Goal: Information Seeking & Learning: Check status

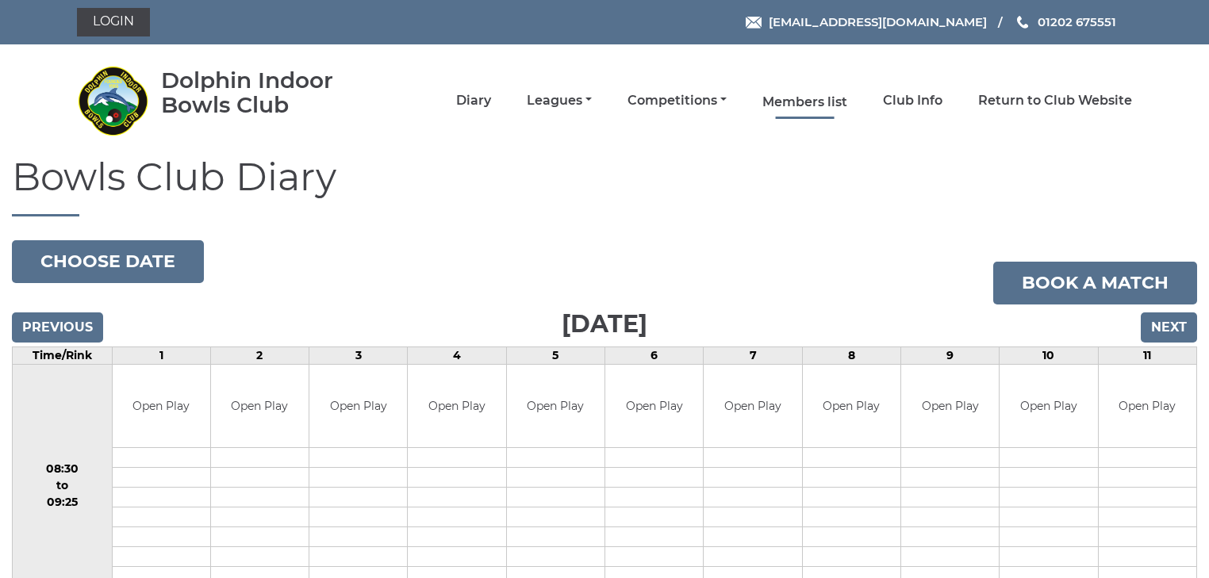
click at [809, 102] on link "Members list" at bounding box center [804, 102] width 85 height 17
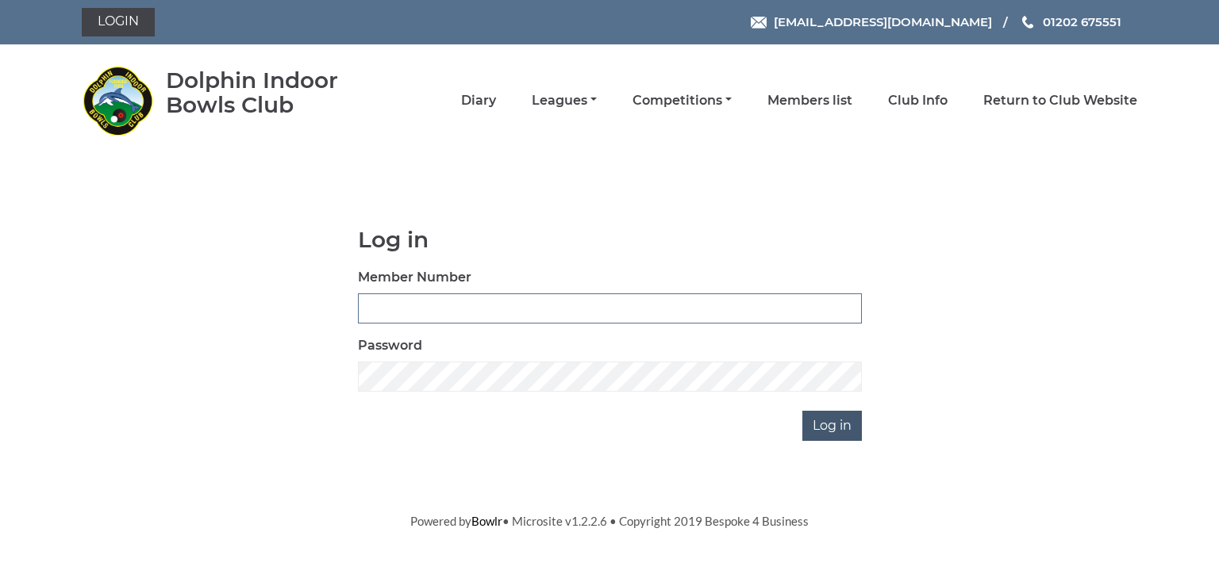
type input "2644"
click at [833, 425] on input "Log in" at bounding box center [831, 426] width 59 height 30
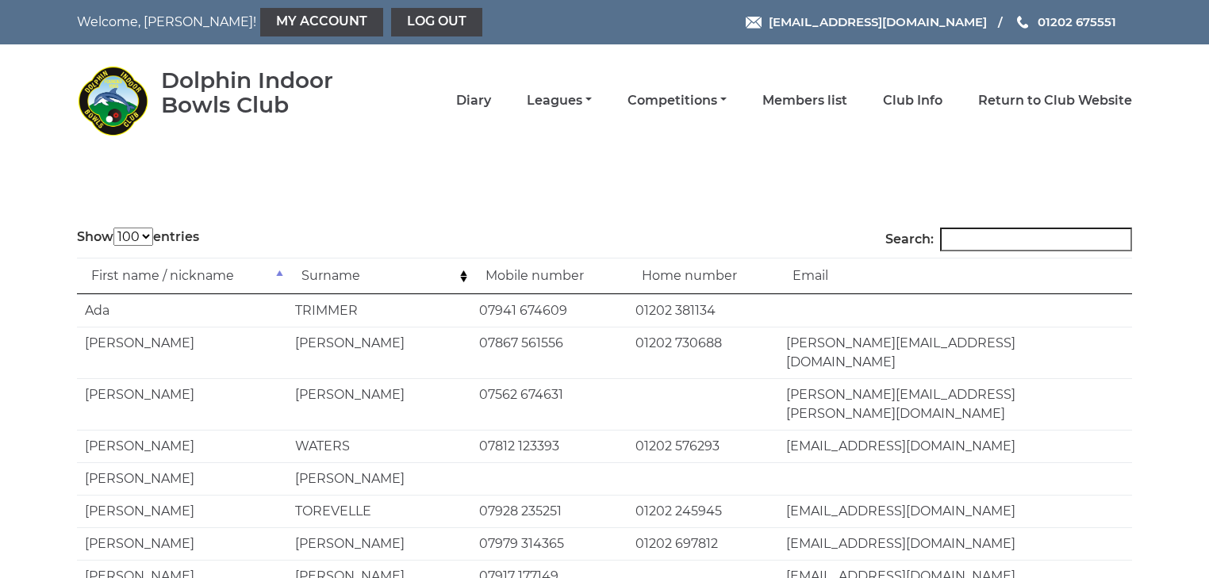
select select "100"
click at [996, 234] on input "Search:" at bounding box center [1036, 240] width 192 height 24
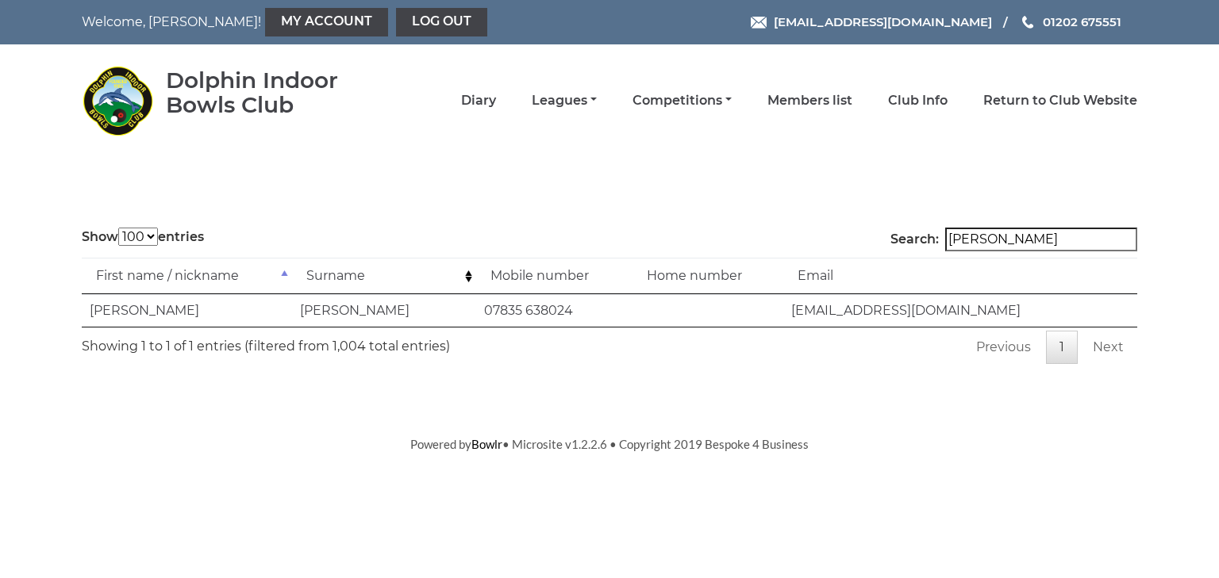
type input "robert engel"
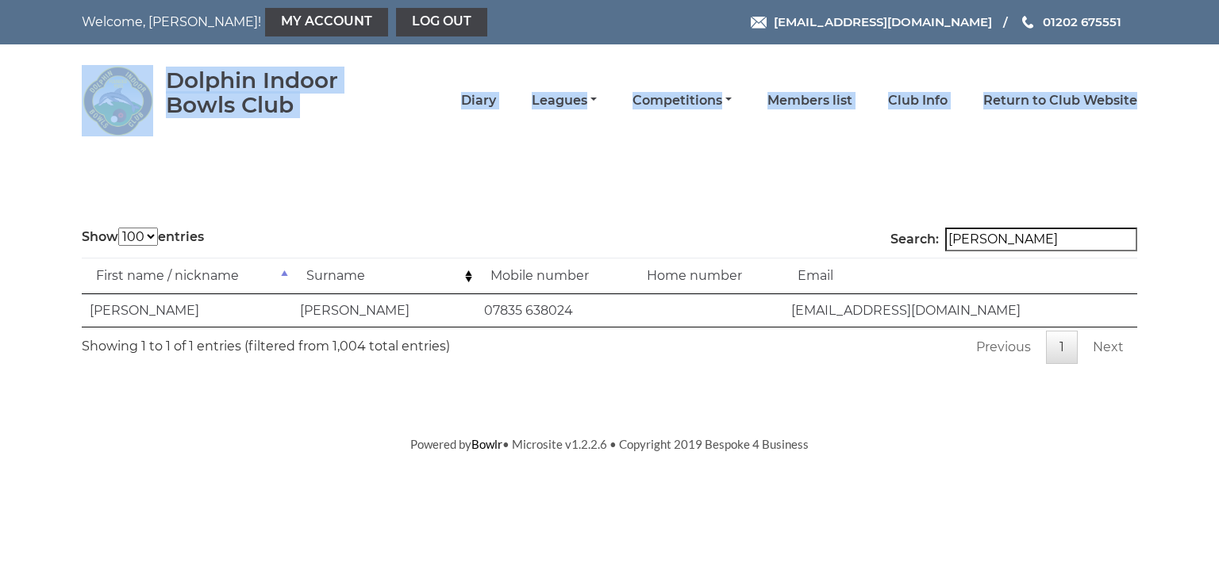
click at [1208, 133] on header "Welcome, David! My Account Log out reception@dolphinibc.com 01202 675551" at bounding box center [609, 78] width 1219 height 156
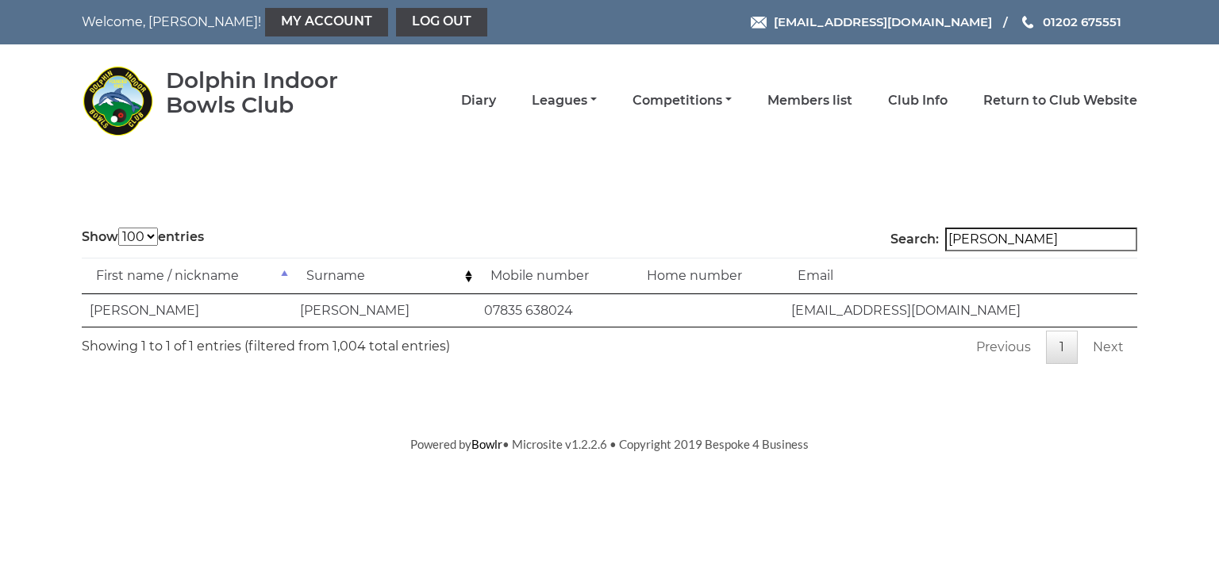
drag, startPoint x: 645, startPoint y: 249, endPoint x: 0, endPoint y: 297, distance: 646.7
drag, startPoint x: 0, startPoint y: 297, endPoint x: 513, endPoint y: 178, distance: 526.9
click at [513, 178] on body "Welcome, David! My Account Log out reception@dolphinibc.com 01202 675551" at bounding box center [609, 227] width 1219 height 454
click at [460, 102] on li "Diary" at bounding box center [460, 100] width 71 height 33
click at [475, 104] on link "Diary" at bounding box center [478, 102] width 35 height 17
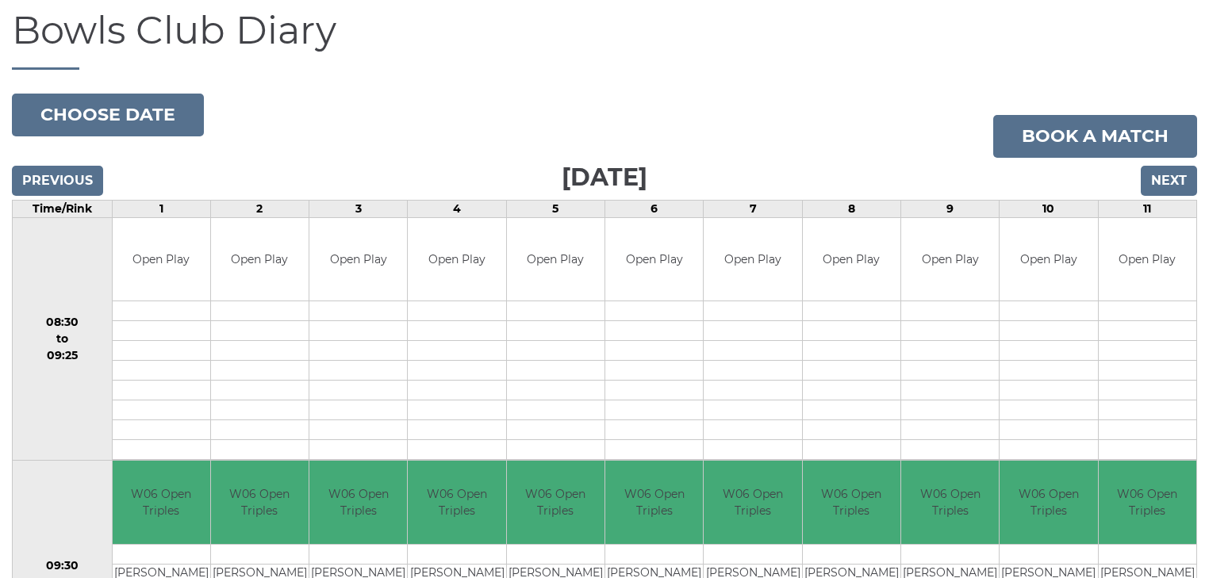
scroll to position [190, 0]
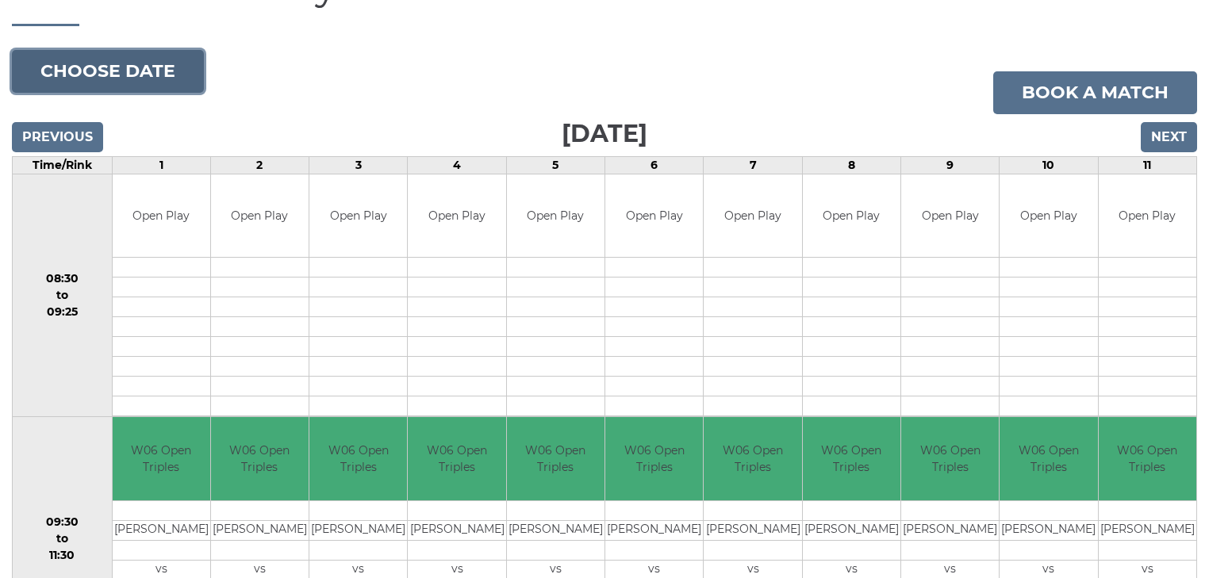
click at [193, 84] on button "Choose date" at bounding box center [108, 71] width 192 height 43
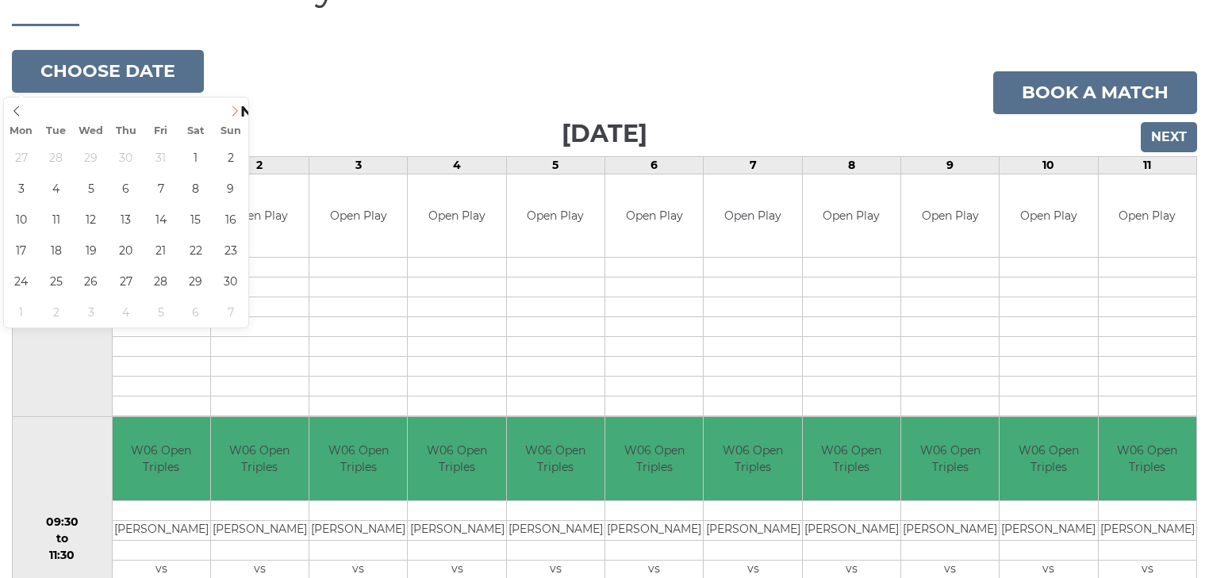
click at [240, 110] on icon at bounding box center [234, 111] width 11 height 11
type input "[DATE]"
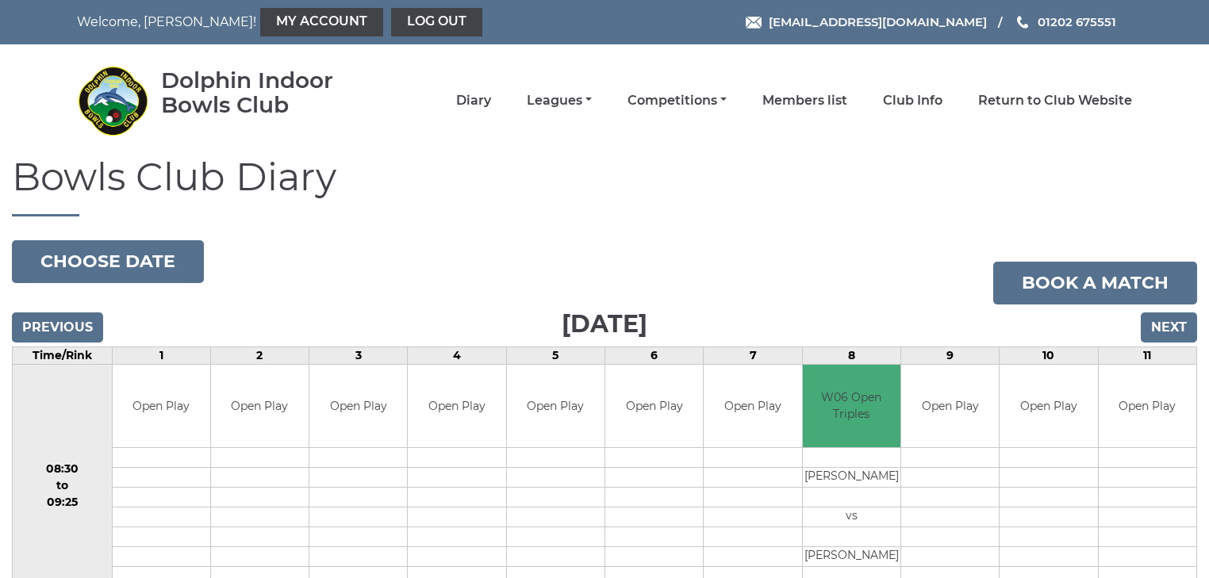
drag, startPoint x: 1161, startPoint y: 0, endPoint x: 831, endPoint y: 171, distance: 371.5
click at [831, 171] on h1 "Bowls Club Diary" at bounding box center [604, 186] width 1185 height 60
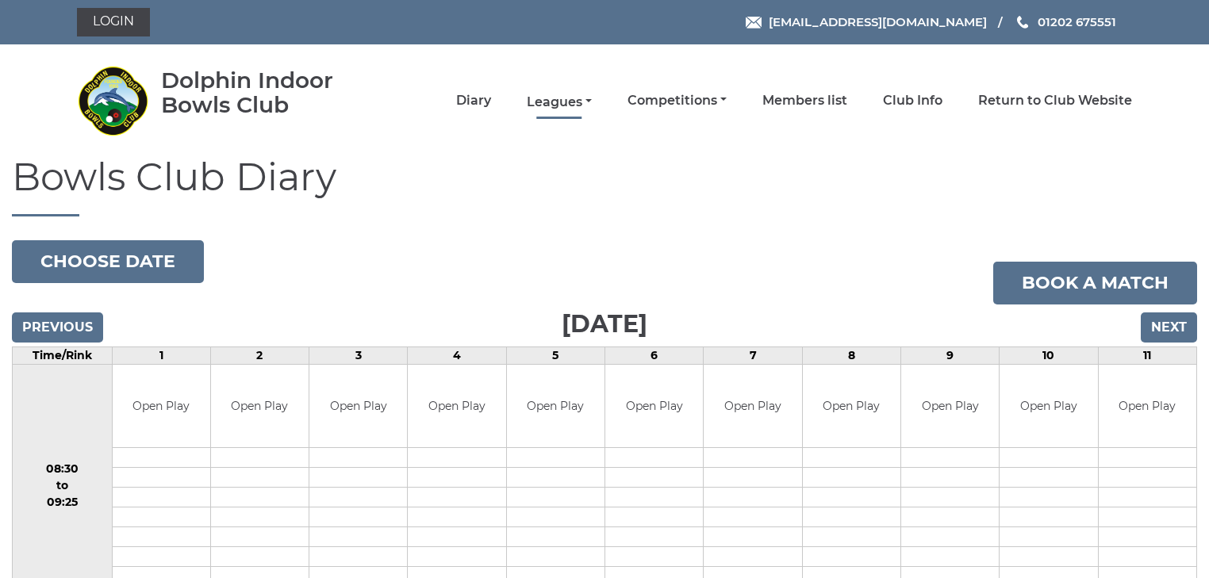
click at [547, 102] on link "Leagues" at bounding box center [559, 102] width 65 height 17
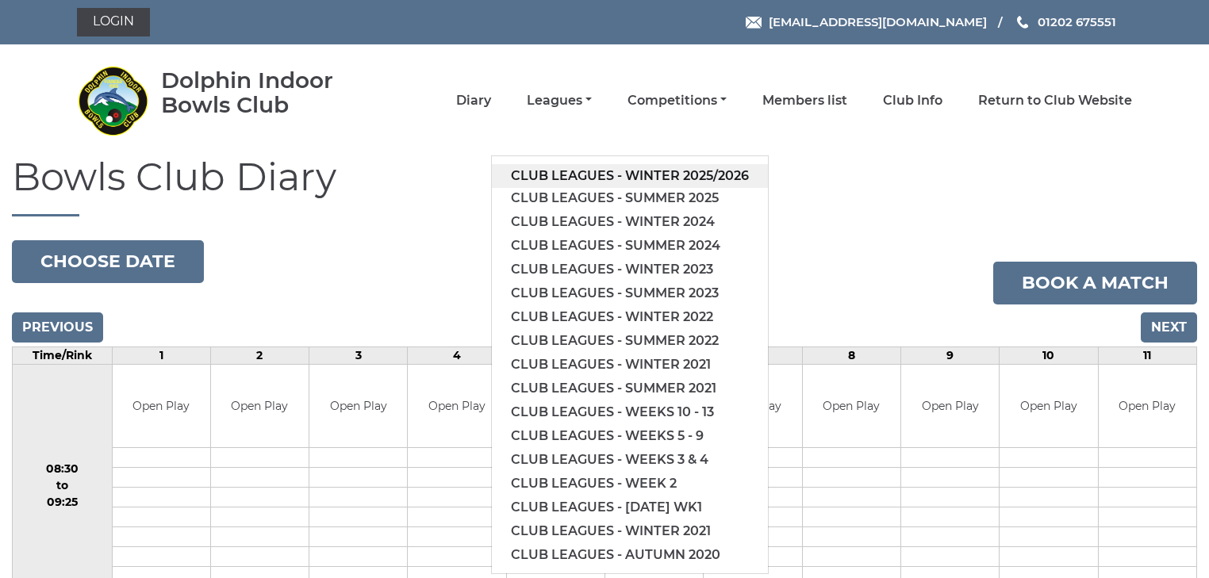
click at [559, 168] on link "Club leagues - Winter 2025/2026" at bounding box center [630, 176] width 276 height 24
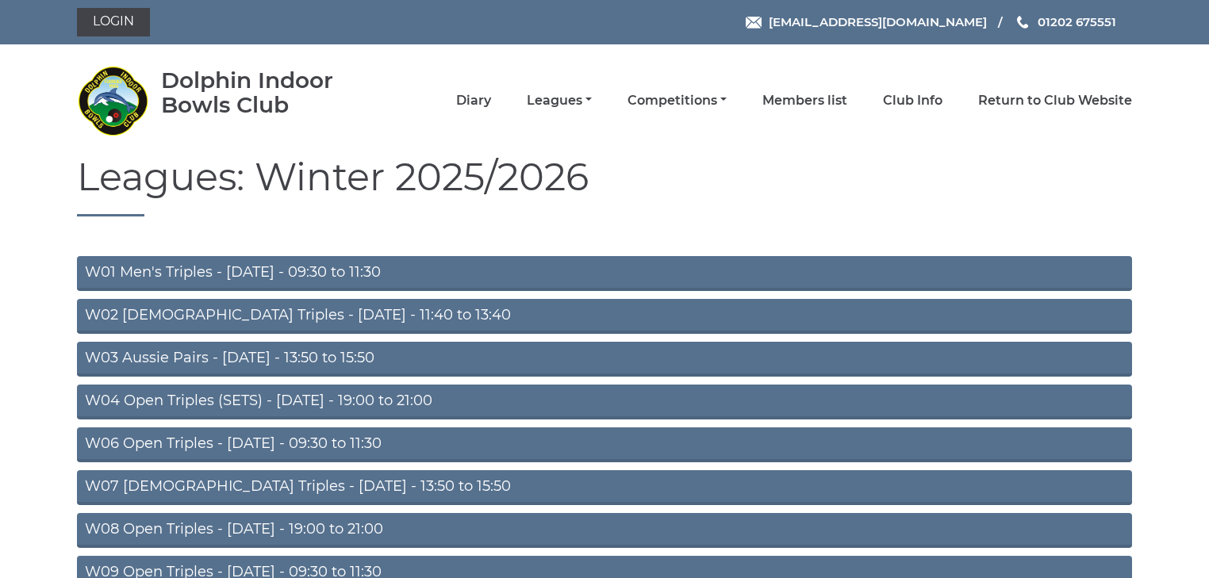
click at [271, 358] on link "W03 Aussie Pairs - [DATE] - 13:50 to 15:50" at bounding box center [604, 359] width 1055 height 35
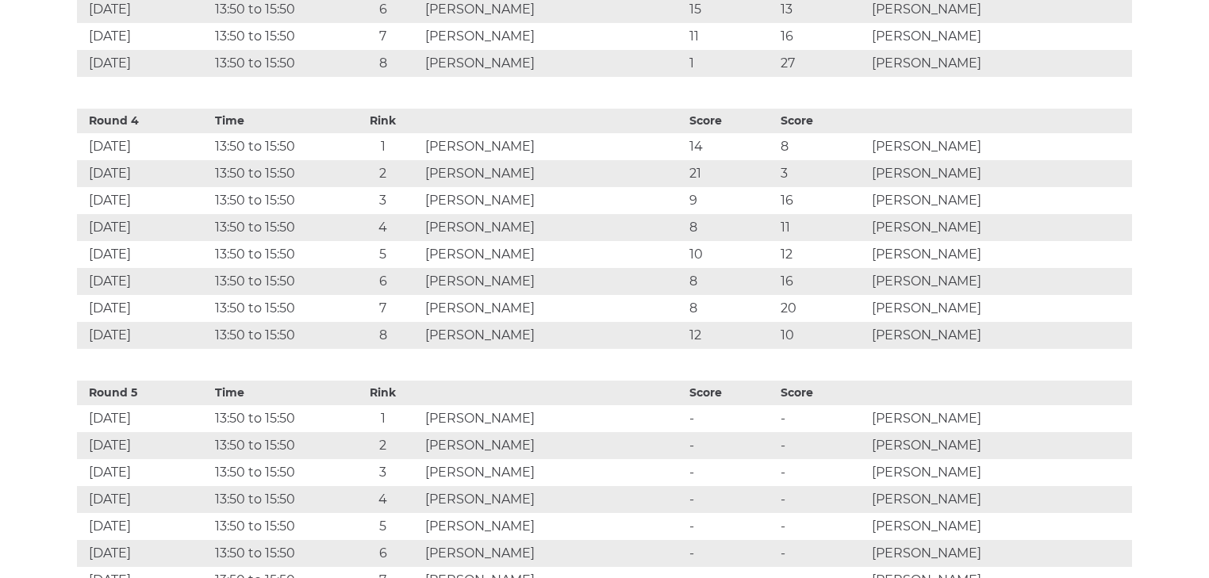
scroll to position [1777, 0]
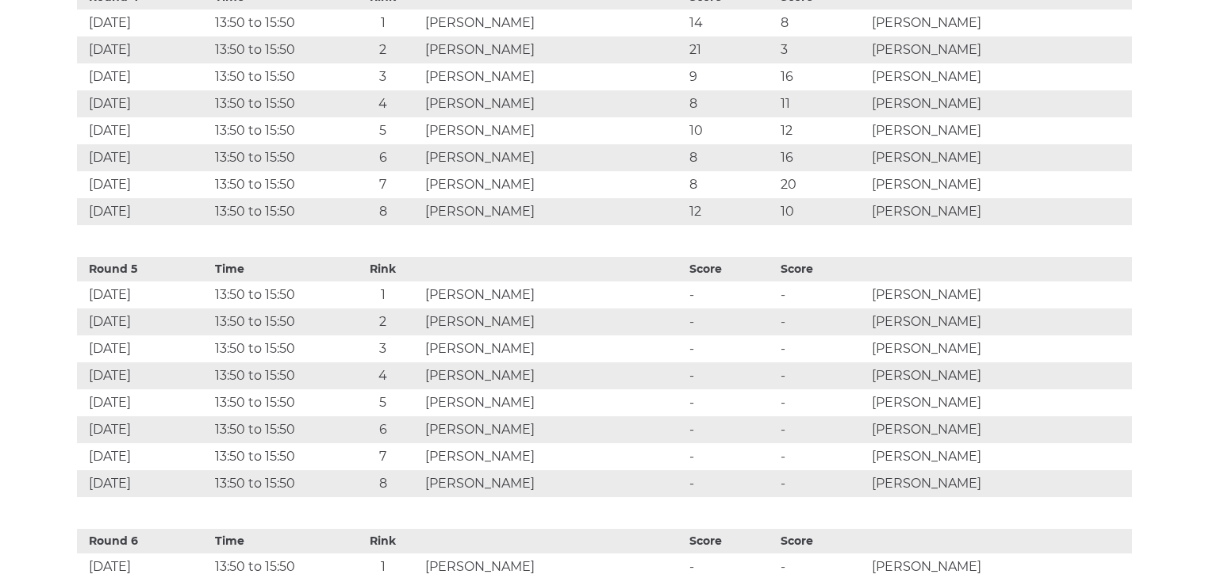
click at [772, 282] on td "-" at bounding box center [730, 295] width 91 height 27
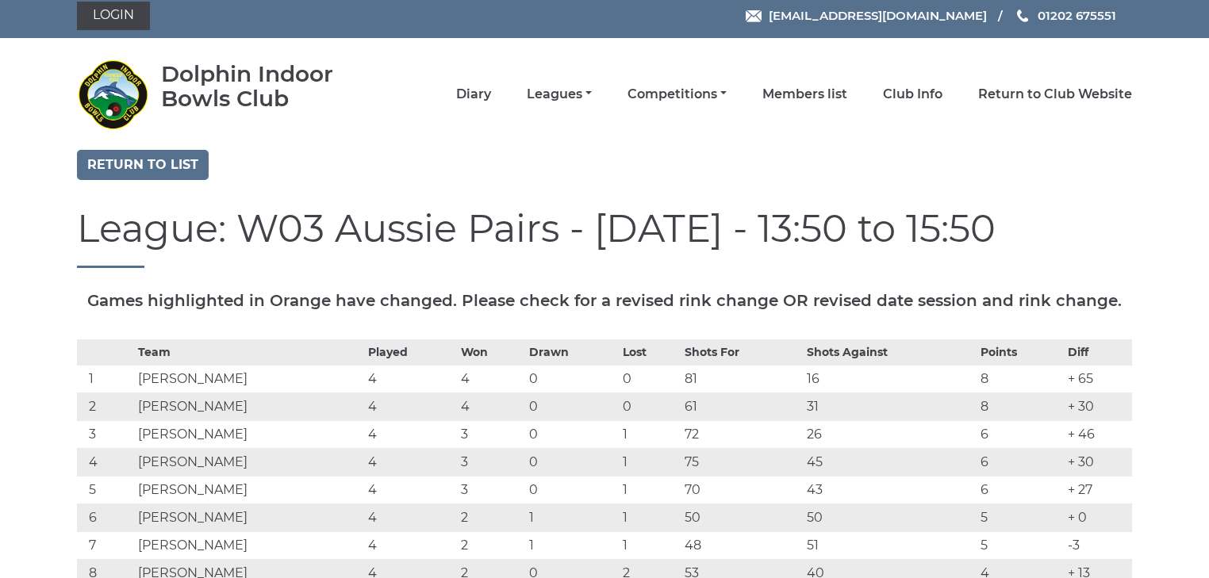
scroll to position [0, 0]
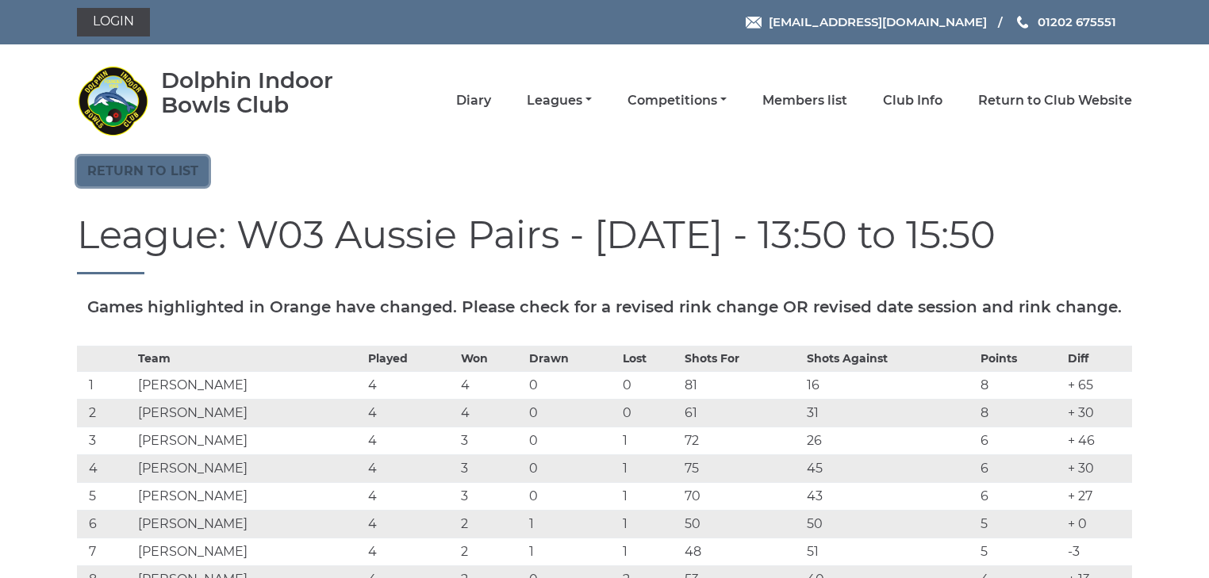
click at [176, 162] on link "Return to list" at bounding box center [143, 171] width 132 height 30
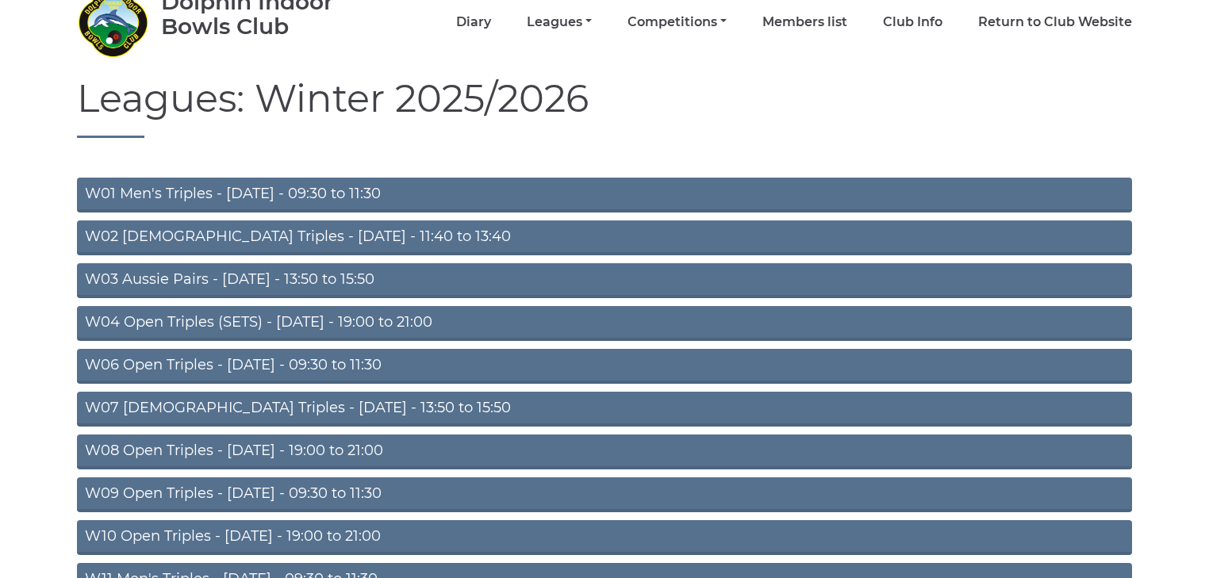
scroll to position [190, 0]
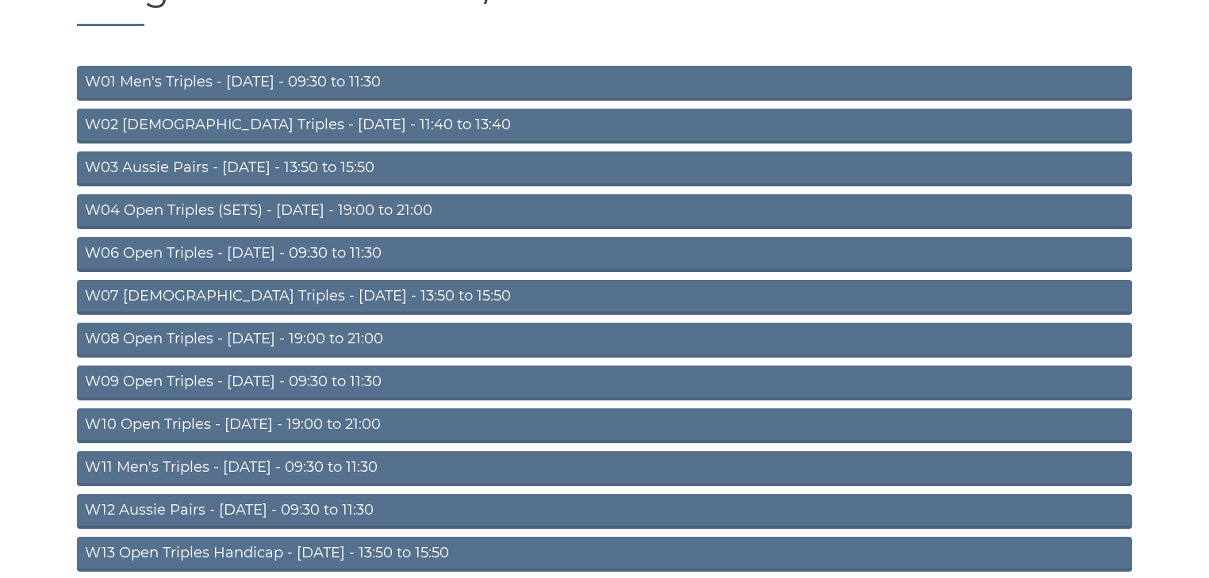
click at [244, 381] on link "W09 Open Triples - [DATE] - 09:30 to 11:30" at bounding box center [604, 383] width 1055 height 35
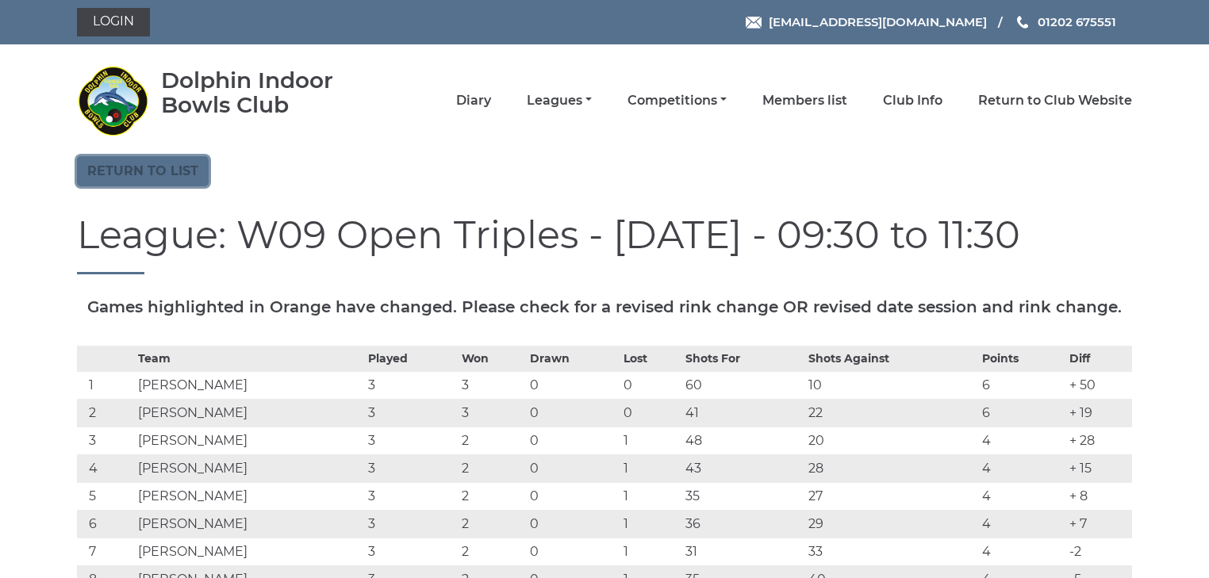
click at [138, 165] on link "Return to list" at bounding box center [143, 171] width 132 height 30
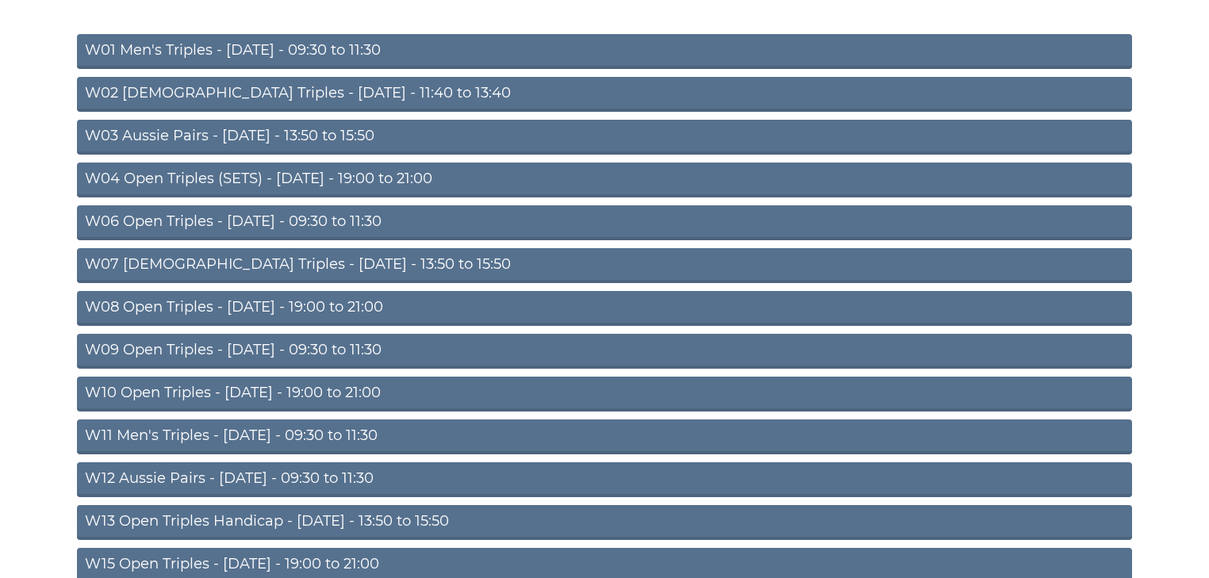
scroll to position [444, 0]
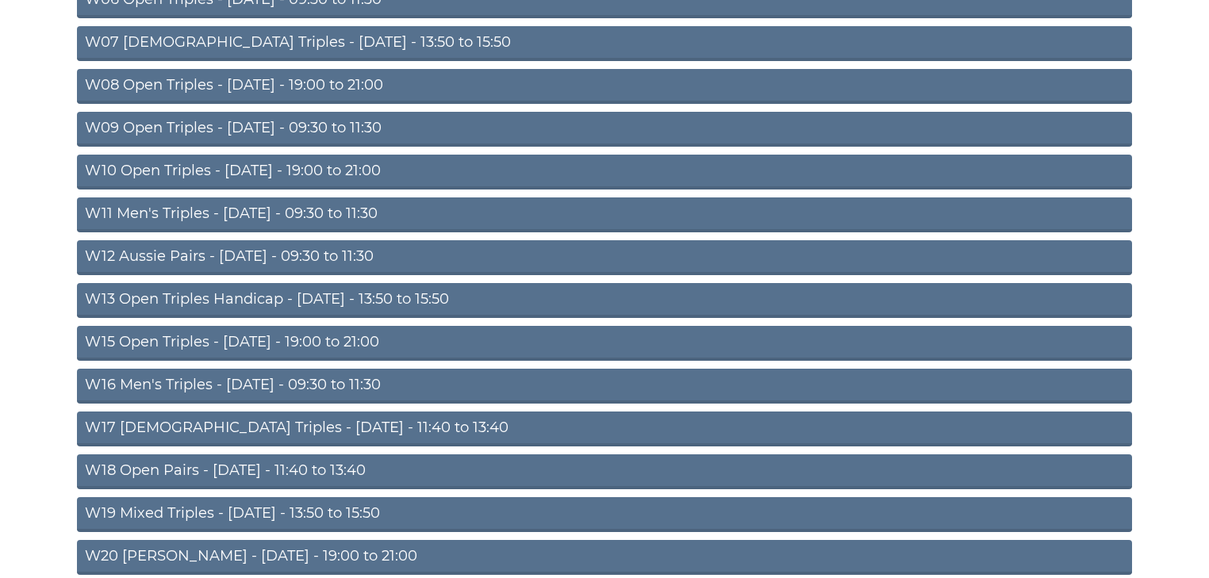
click at [231, 469] on link "W18 Open Pairs - [DATE] - 11:40 to 13:40" at bounding box center [604, 472] width 1055 height 35
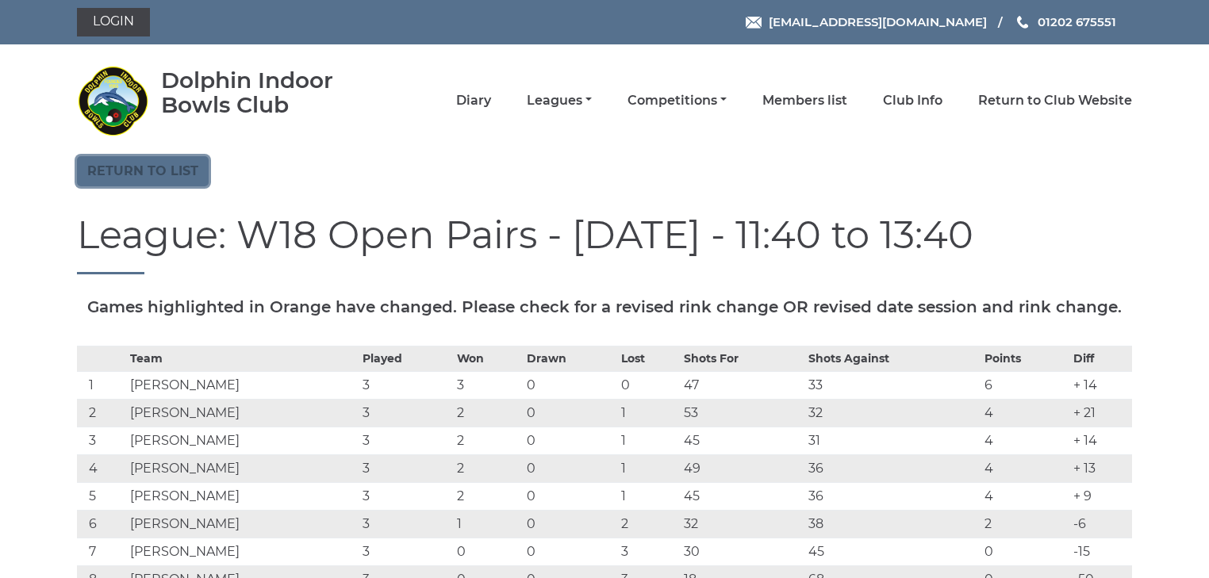
click at [177, 179] on link "Return to list" at bounding box center [143, 171] width 132 height 30
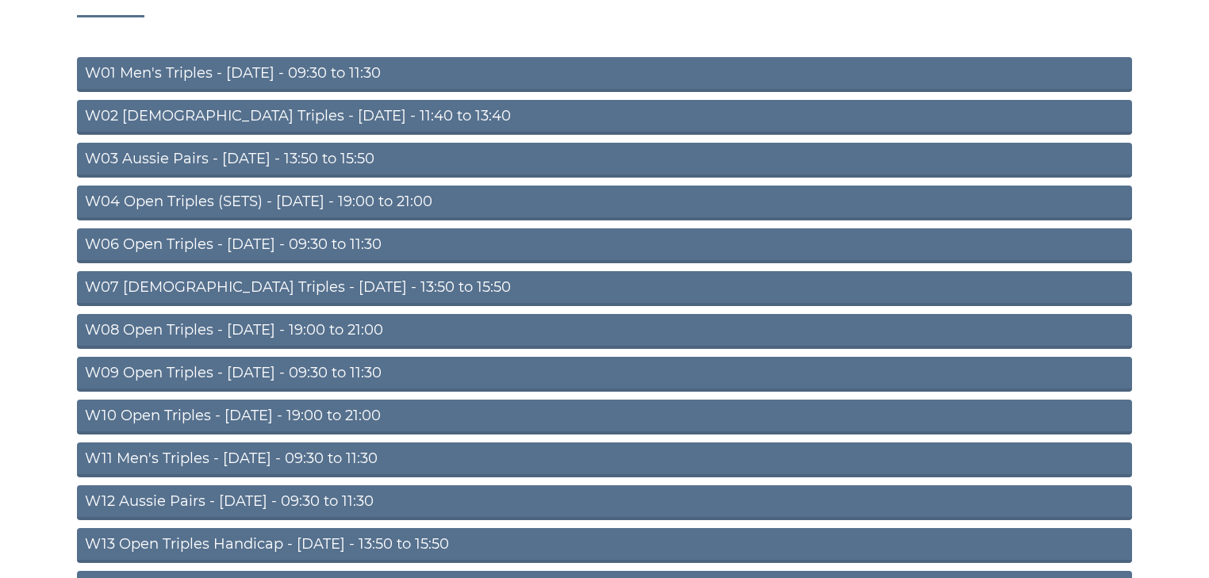
scroll to position [254, 0]
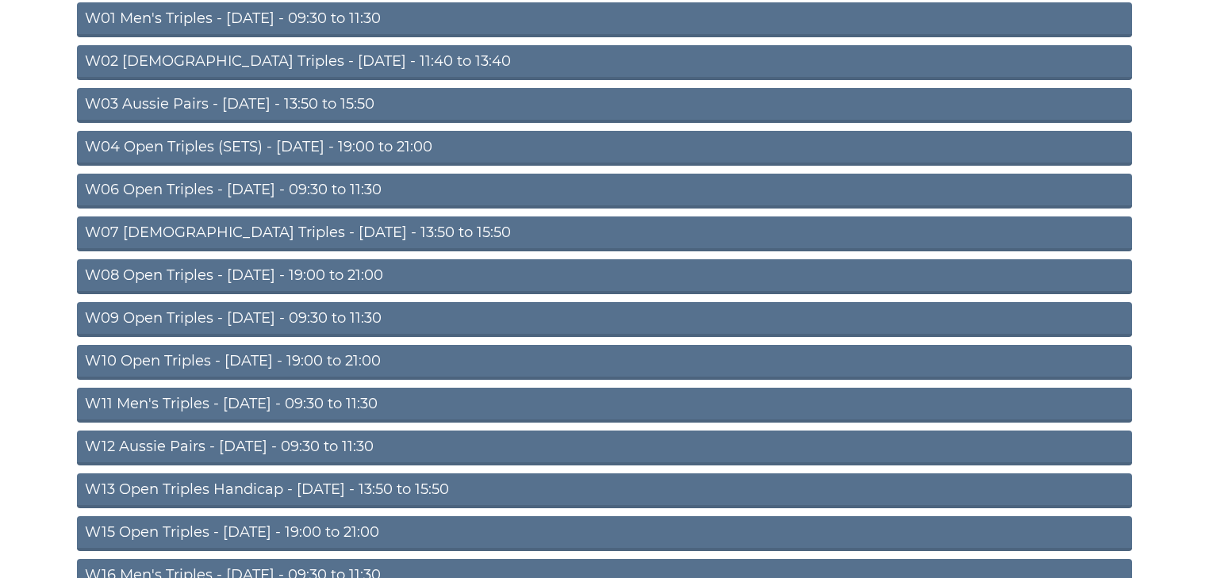
click at [249, 399] on link "W11 Men's Triples - [DATE] - 09:30 to 11:30" at bounding box center [604, 405] width 1055 height 35
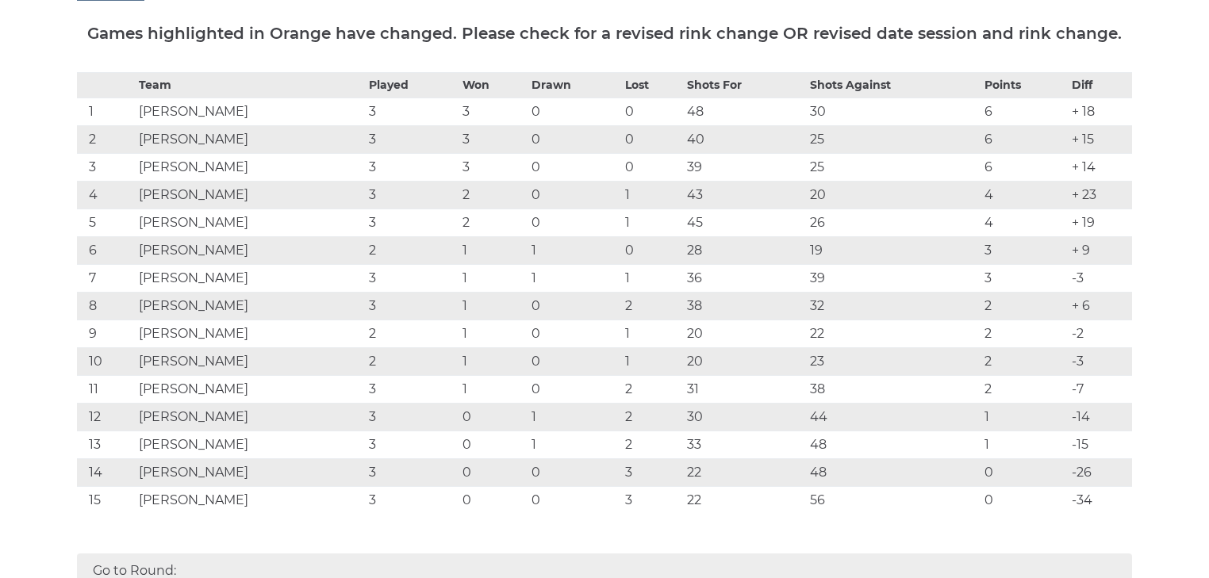
scroll to position [254, 0]
